Goal: Task Accomplishment & Management: Use online tool/utility

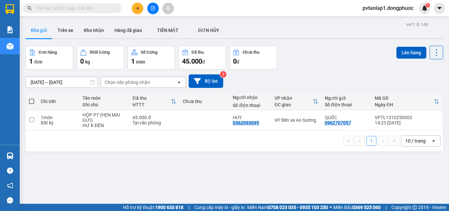
click at [278, 187] on div "ver 1.8.146 Kho gửi Trên xe Kho nhận Hàng đã giao TIỀN MẶT ĐƠN HỦY Đơn hàng 1…" at bounding box center [234, 125] width 423 height 211
click at [258, 196] on div "ver 1.8.146 Kho gửi Trên xe Kho nhận Hàng đã giao TIỀN MẶT ĐƠN HỦY Đơn hàng 1…" at bounding box center [234, 125] width 423 height 211
click at [367, 165] on div "ver 1.8.146 Kho gửi Trên xe Kho nhận Hàng đã giao TIỀN MẶT ĐƠN HỦY Đơn hàng 1…" at bounding box center [234, 125] width 423 height 211
click at [190, 129] on td at bounding box center [205, 120] width 50 height 20
checkbox input "true"
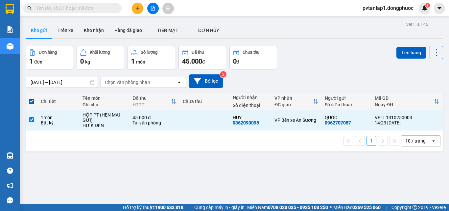
click at [409, 61] on div "Lên hàng" at bounding box center [420, 58] width 47 height 24
click at [409, 56] on button "Lên hàng" at bounding box center [412, 53] width 30 height 12
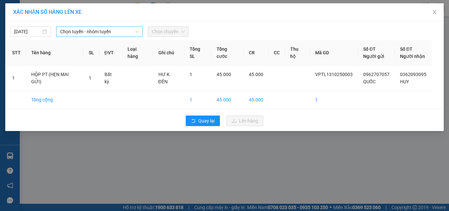
drag, startPoint x: 102, startPoint y: 32, endPoint x: 106, endPoint y: 29, distance: 4.9
click at [102, 32] on span "Chọn tuyến - nhóm tuyến" at bounding box center [99, 32] width 79 height 10
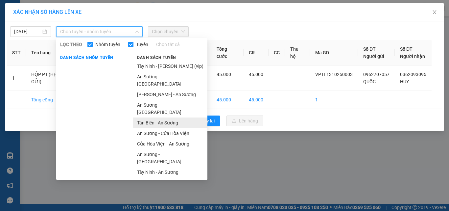
click at [161, 117] on li "Tân Biên - An Sương" at bounding box center [170, 122] width 74 height 11
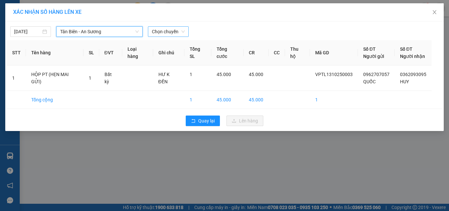
click at [163, 36] on span "Chọn chuyến" at bounding box center [168, 32] width 33 height 10
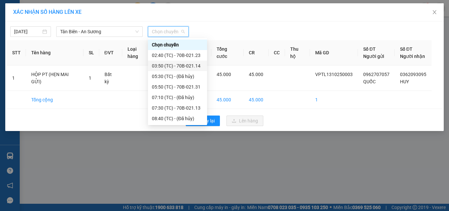
click at [181, 68] on div "03:50 (TC) - 70B-021.14" at bounding box center [177, 65] width 51 height 7
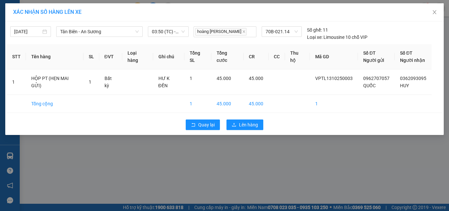
click at [237, 119] on div "Quay lại Lên hàng" at bounding box center [225, 124] width 436 height 17
click at [238, 125] on button "Lên hàng" at bounding box center [245, 124] width 37 height 11
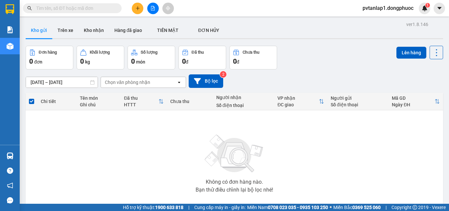
click at [91, 136] on div "Không có đơn hàng nào. Bạn thử điều chỉnh lại bộ lọc nhé!" at bounding box center [234, 161] width 411 height 99
drag, startPoint x: 82, startPoint y: 136, endPoint x: 80, endPoint y: 132, distance: 3.9
click at [81, 136] on div "Không có đơn hàng nào. Bạn thử điều chỉnh lại bộ lọc nhé!" at bounding box center [234, 161] width 411 height 99
